Goal: Transaction & Acquisition: Purchase product/service

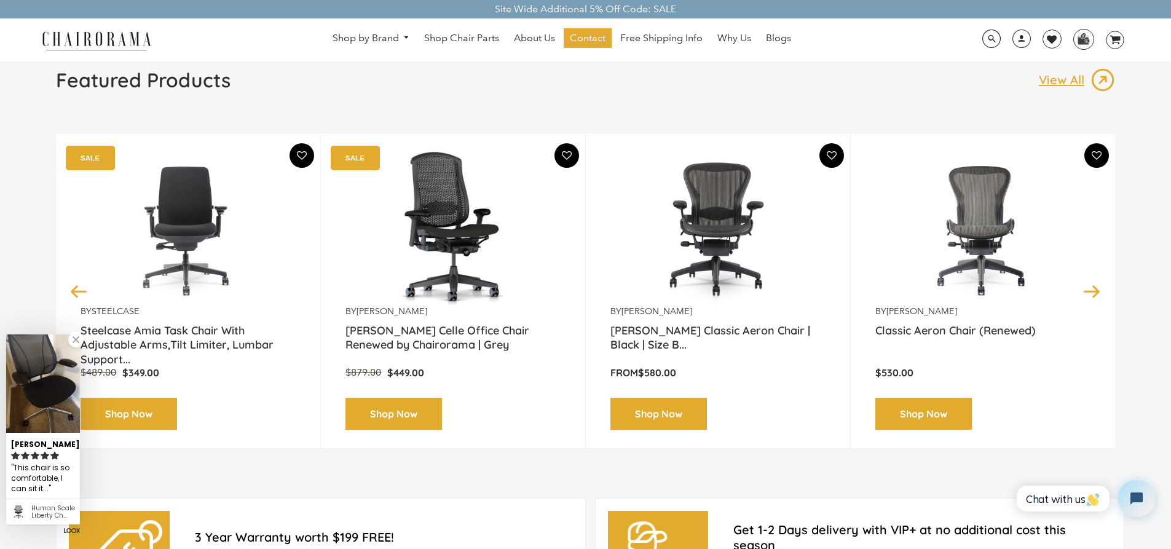
scroll to position [123, 0]
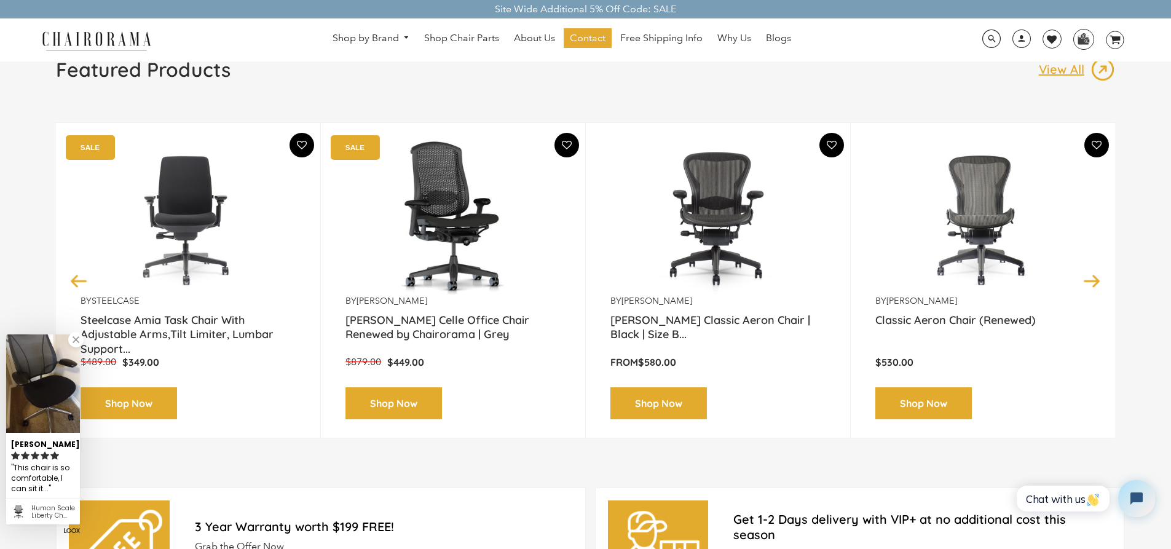
click at [1100, 277] on button "Next" at bounding box center [1092, 281] width 22 height 22
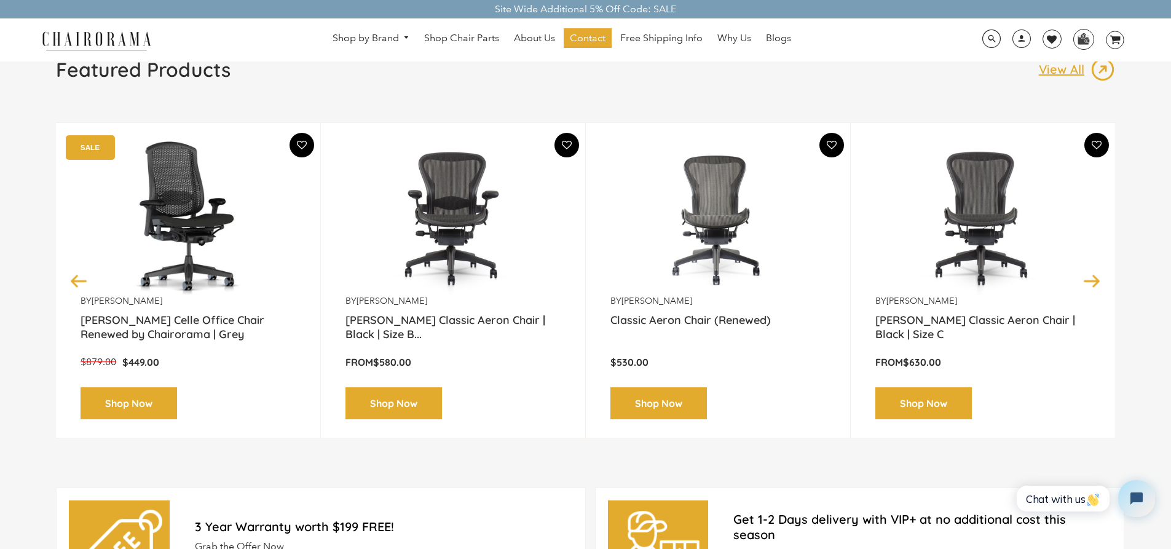
click at [1100, 277] on button "Next" at bounding box center [1092, 281] width 22 height 22
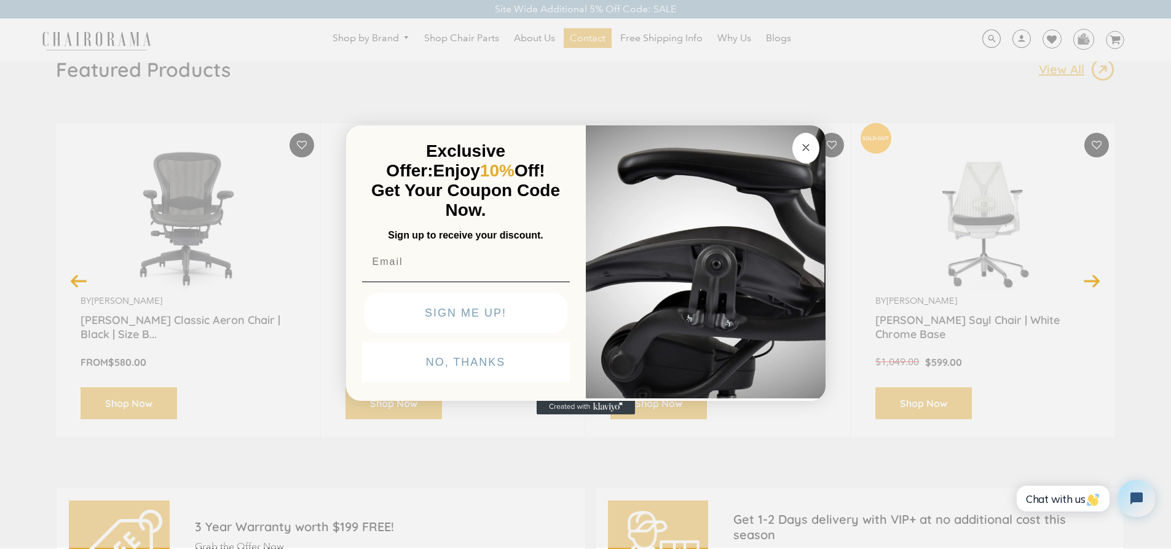
click at [1101, 278] on button "Next" at bounding box center [1092, 281] width 22 height 22
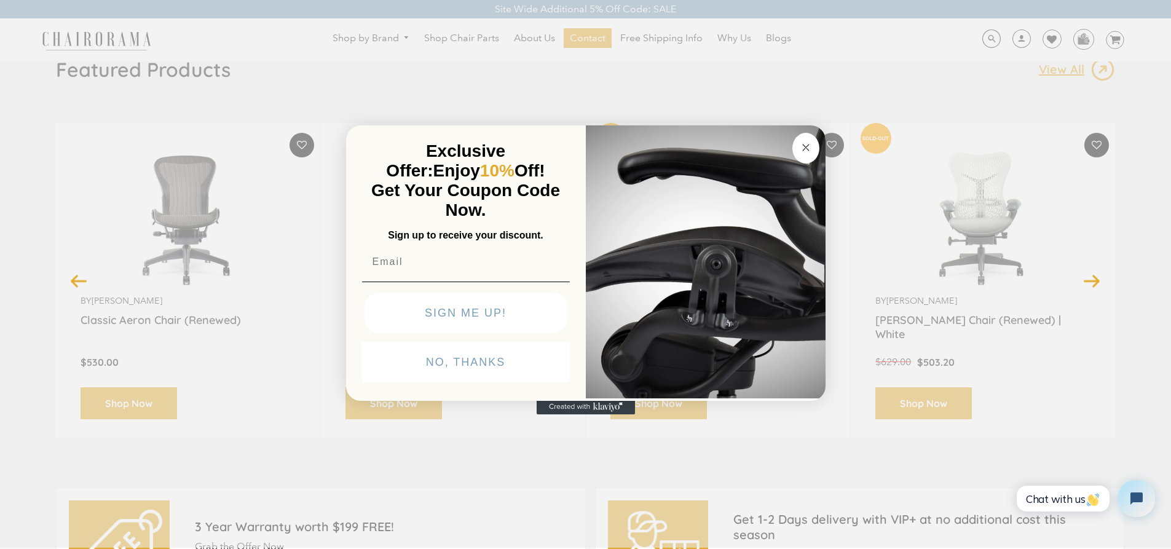
scroll to position [61, 0]
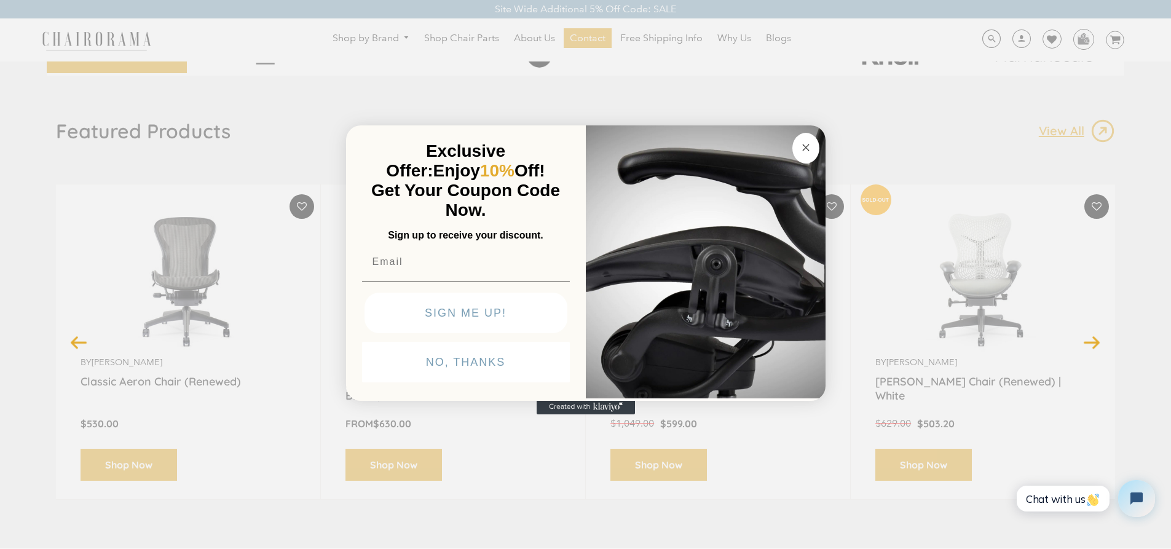
click at [813, 144] on button "Close dialog" at bounding box center [805, 148] width 27 height 31
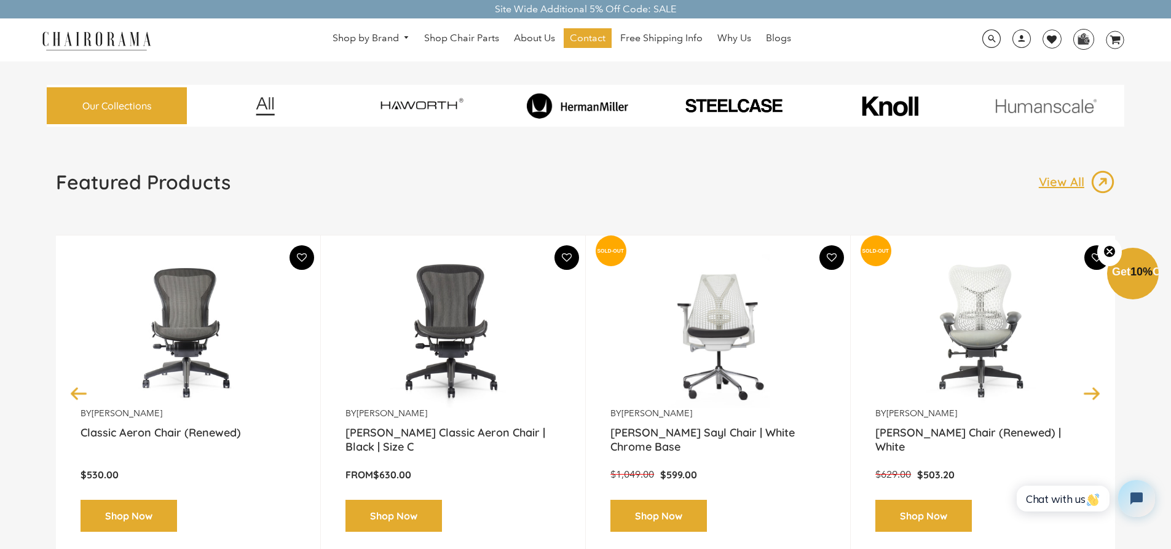
scroll to position [0, 0]
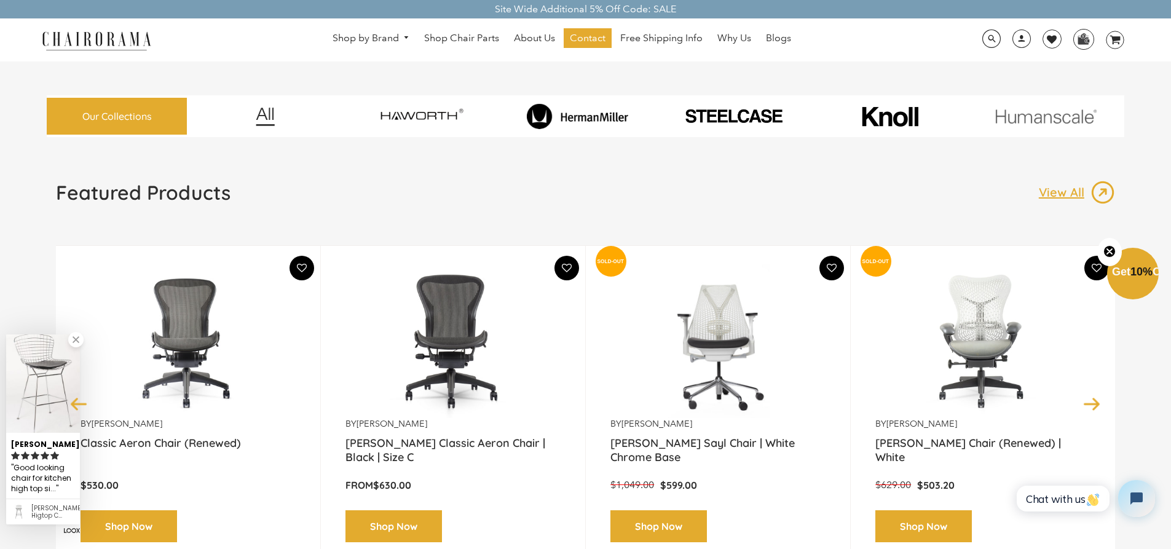
click at [1050, 189] on p "View All" at bounding box center [1065, 192] width 52 height 16
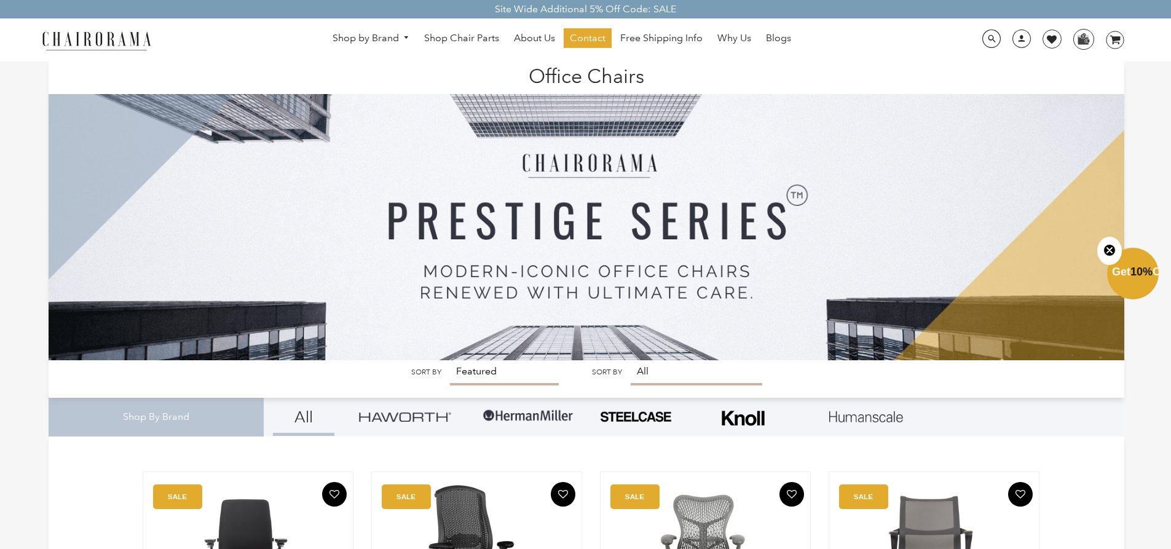
click at [532, 366] on select "Featured Best Selling Alphabetically, A-Z Alphabetically, Z-A Price, low to hig…" at bounding box center [504, 372] width 109 height 25
select select "price-ascending"
click at [450, 360] on select "Featured Best Selling Alphabetically, A-Z Alphabetically, Z-A Price, low to hig…" at bounding box center [504, 372] width 109 height 25
